Goal: Navigation & Orientation: Find specific page/section

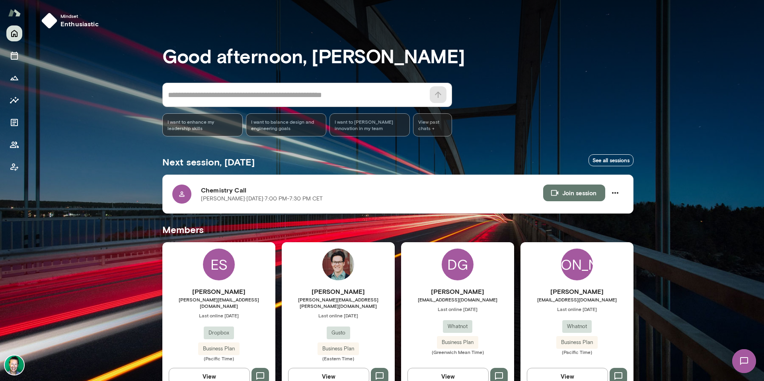
click at [12, 362] on img at bounding box center [14, 365] width 19 height 19
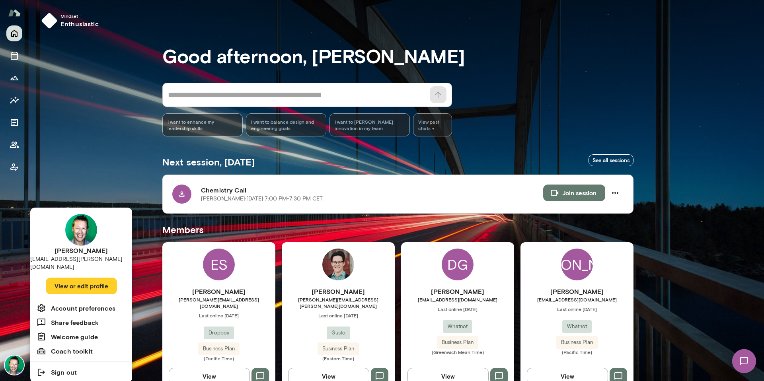
drag, startPoint x: 64, startPoint y: 299, endPoint x: 60, endPoint y: 277, distance: 22.6
click at [60, 278] on ul "[PERSON_NAME] [PERSON_NAME][EMAIL_ADDRESS][PERSON_NAME][DOMAIN_NAME] View or ed…" at bounding box center [81, 295] width 102 height 175
click at [60, 278] on button "View or edit profile" at bounding box center [81, 286] width 71 height 17
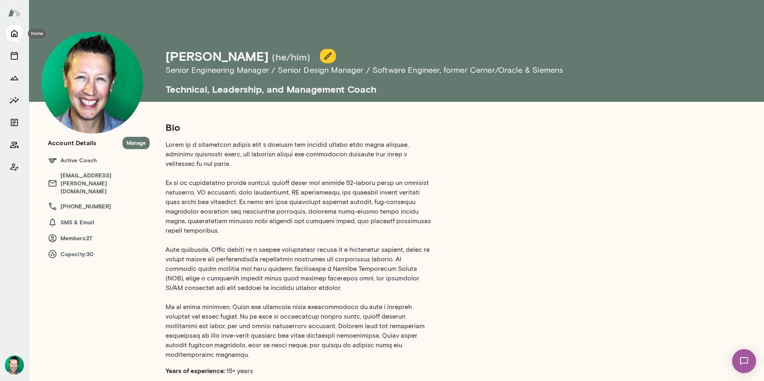
click at [16, 33] on icon "Home" at bounding box center [15, 34] width 10 height 10
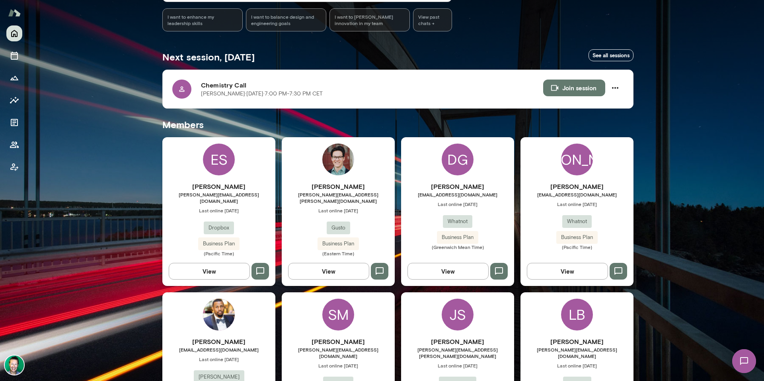
scroll to position [108, 0]
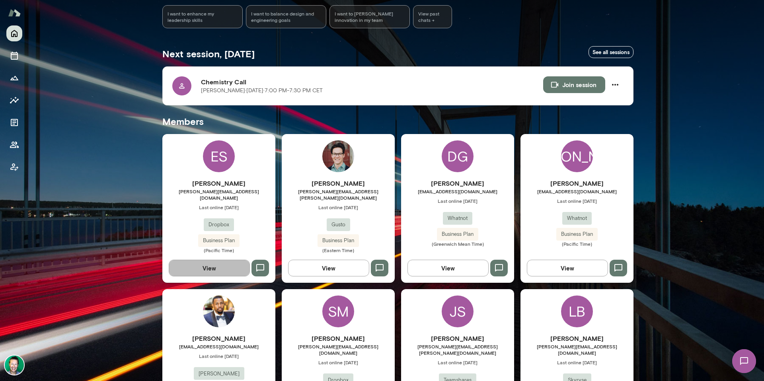
click at [225, 265] on button "View" at bounding box center [209, 268] width 81 height 17
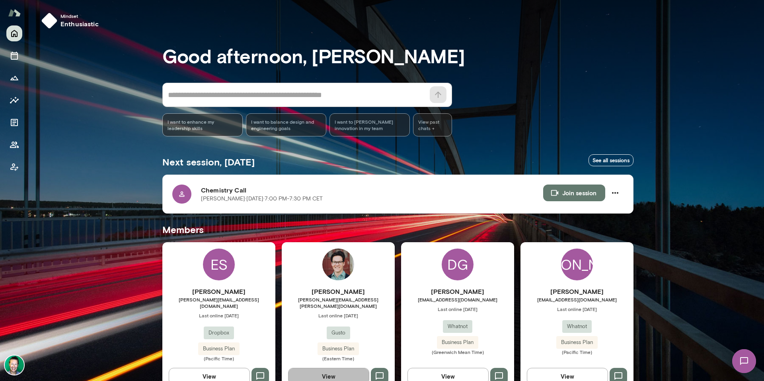
click at [335, 374] on button "View" at bounding box center [328, 376] width 81 height 17
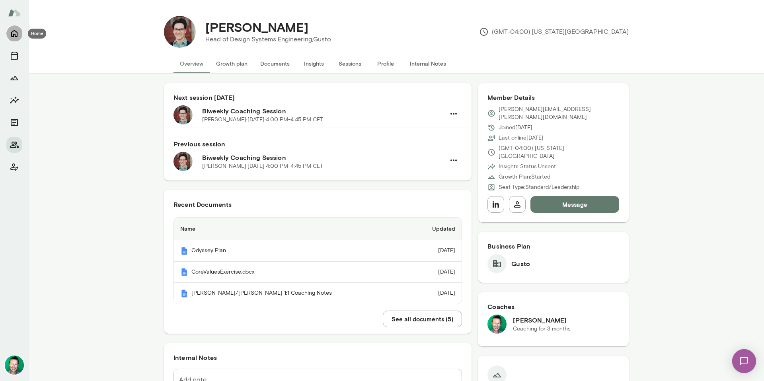
click at [16, 35] on icon "Home" at bounding box center [15, 34] width 10 height 10
